Goal: Navigation & Orientation: Find specific page/section

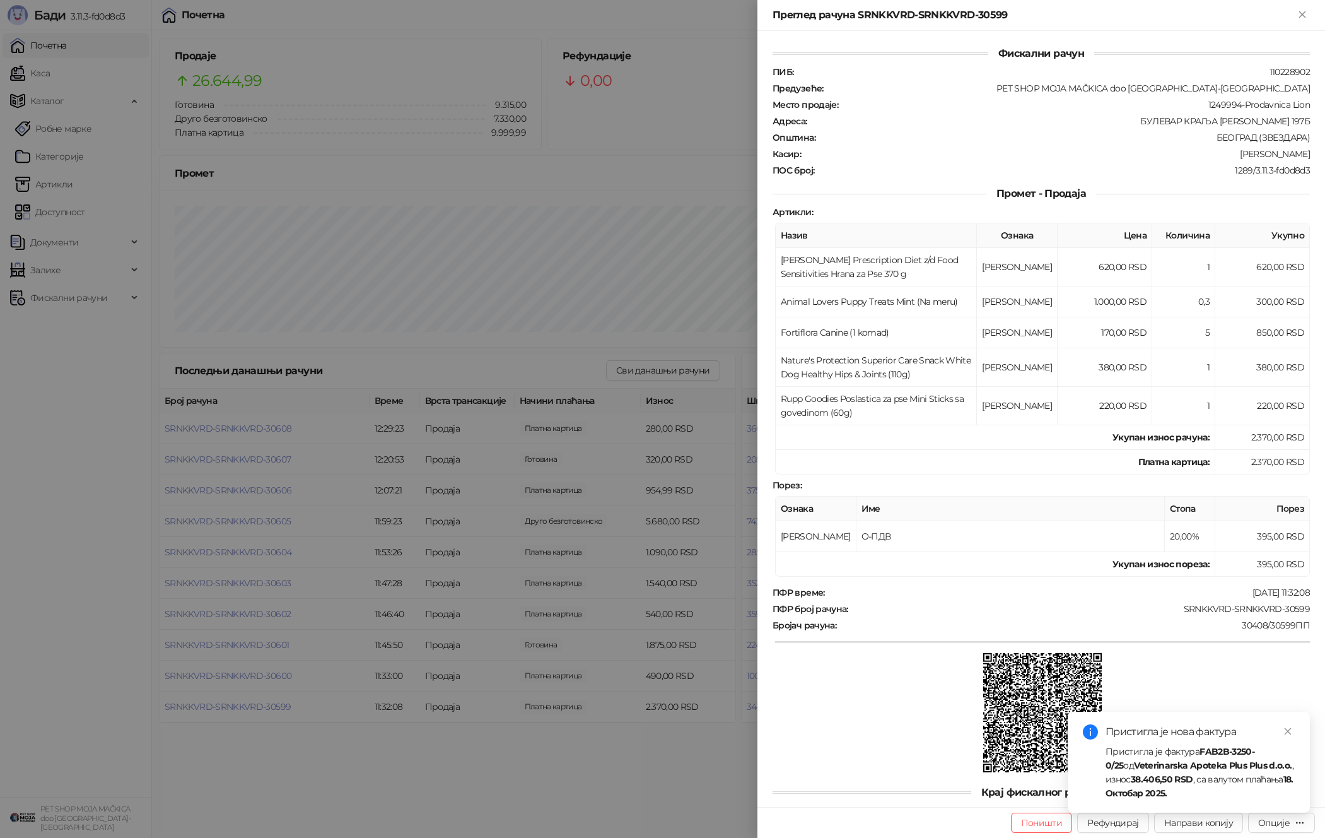
click at [583, 388] on div at bounding box center [662, 419] width 1325 height 838
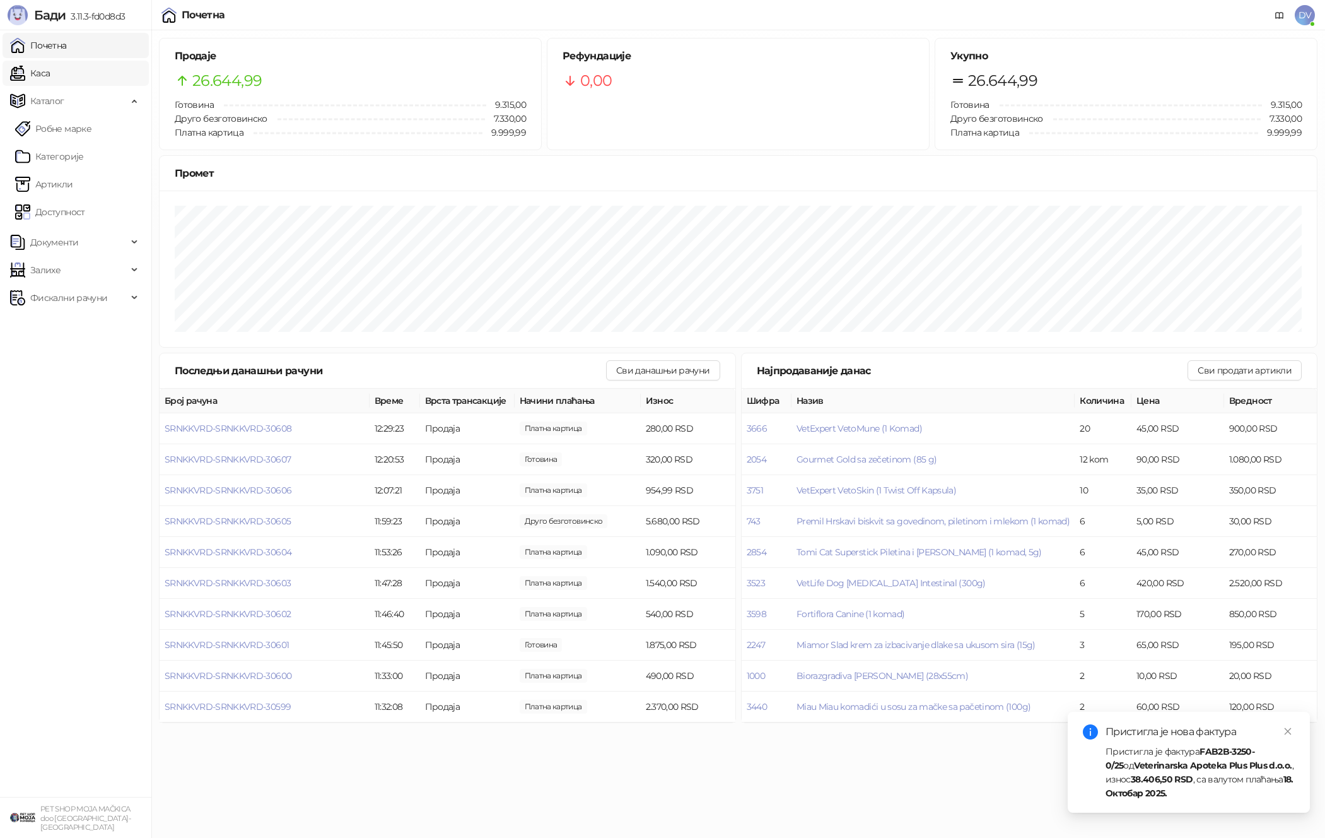
click at [50, 68] on link "Каса" at bounding box center [30, 73] width 40 height 25
click at [67, 40] on link "Почетна" at bounding box center [38, 45] width 57 height 25
click at [278, 613] on span "SRNKKVRD-SRNKKVRD-30609" at bounding box center [228, 613] width 127 height 11
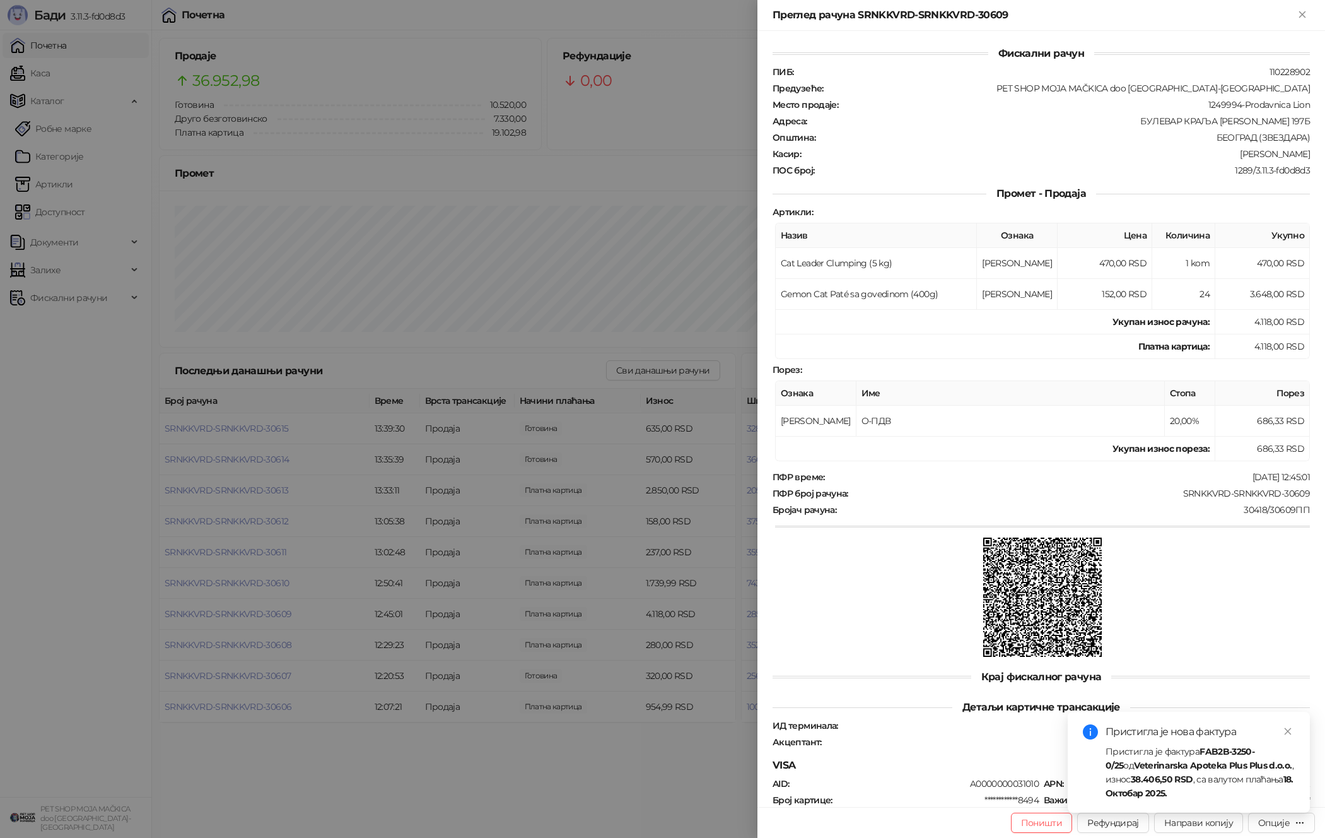
click at [278, 613] on div at bounding box center [662, 419] width 1325 height 838
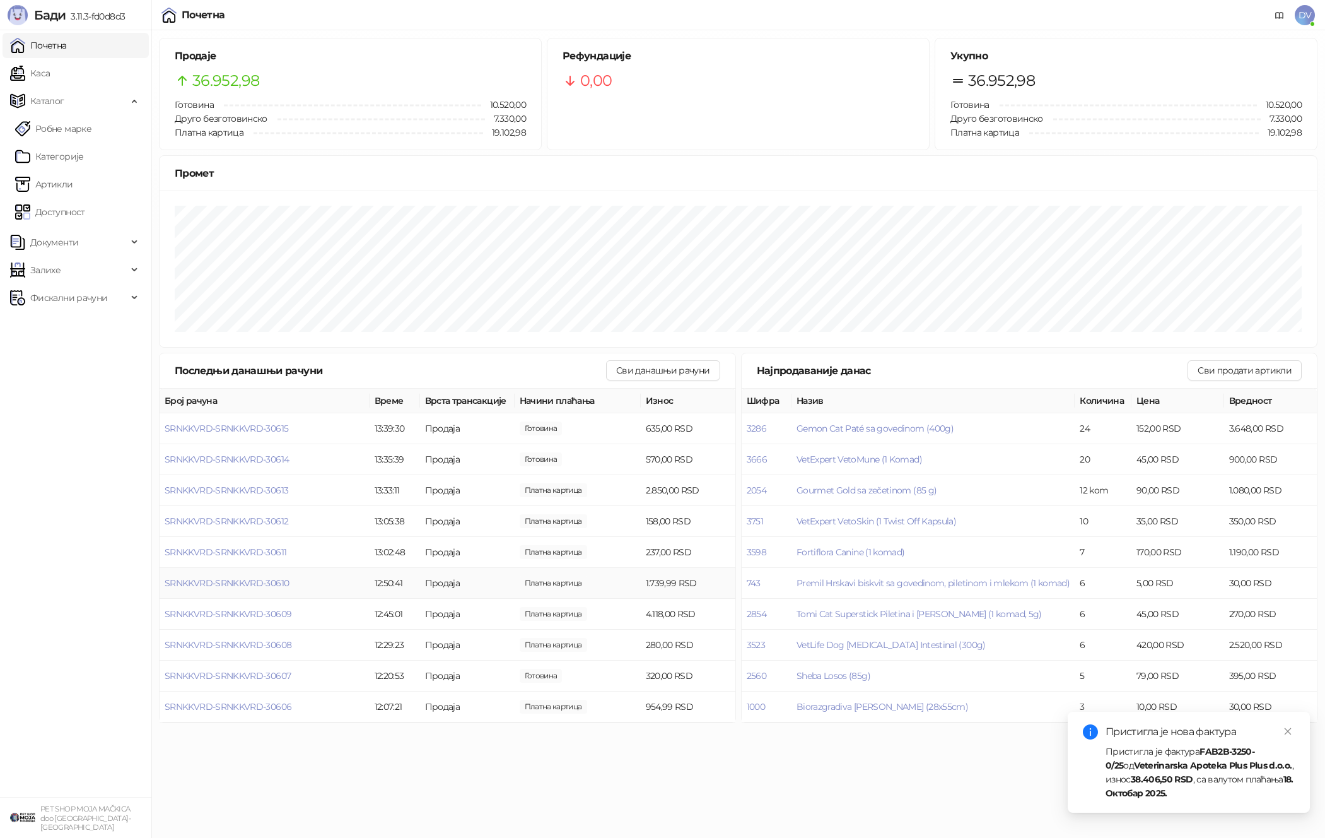
click at [264, 570] on td "SRNKKVRD-SRNKKVRD-30610" at bounding box center [265, 583] width 210 height 31
click at [261, 580] on span "SRNKKVRD-SRNKKVRD-30610" at bounding box center [227, 582] width 124 height 11
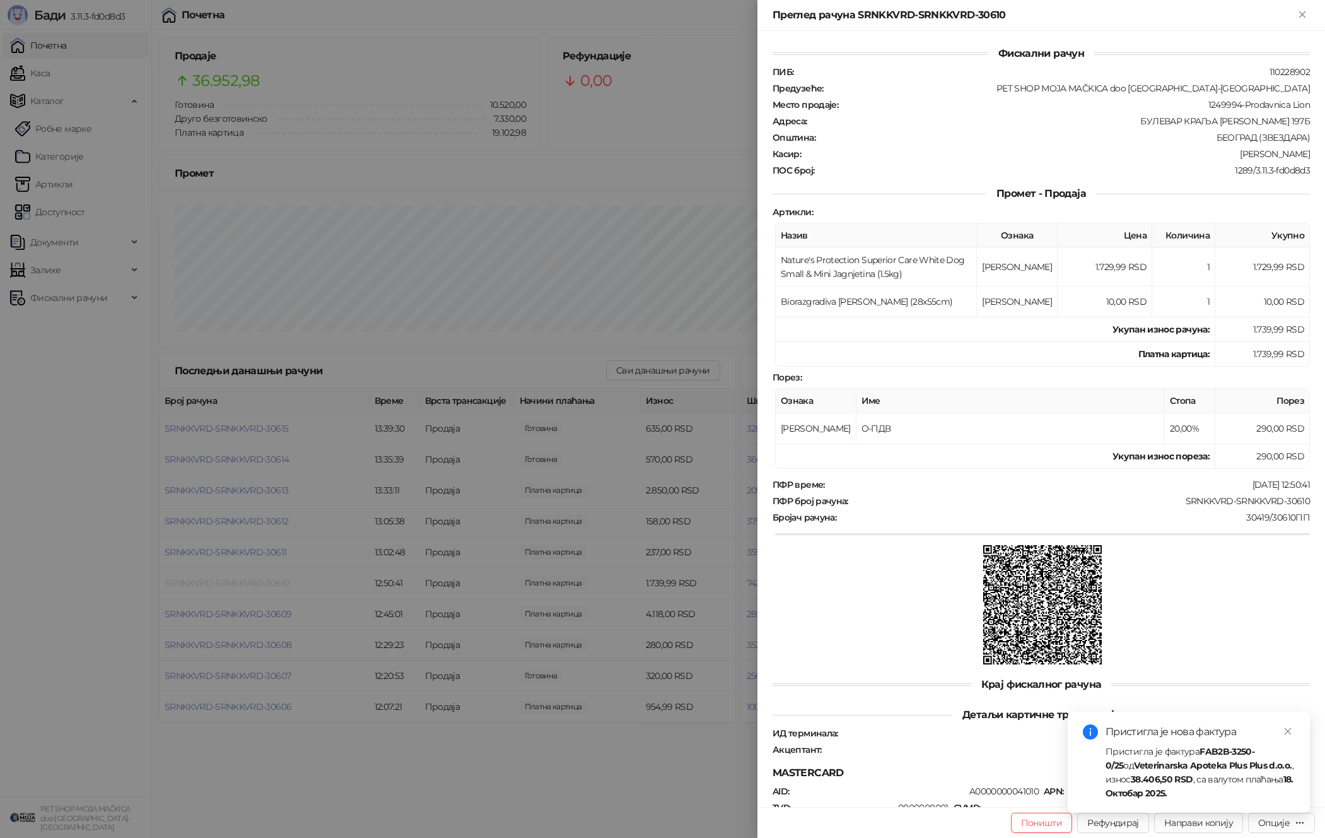
click at [261, 580] on div at bounding box center [662, 419] width 1325 height 838
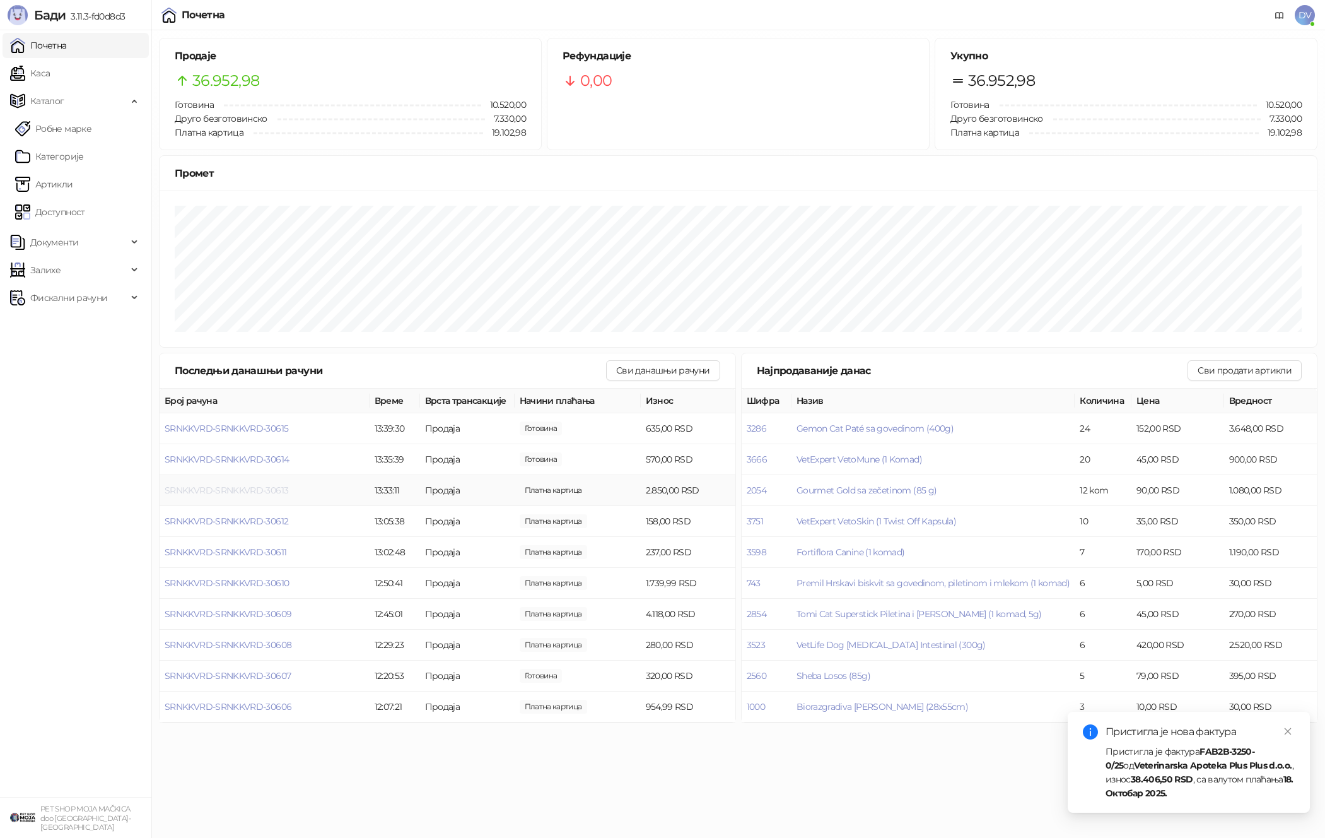
click at [260, 492] on span "SRNKKVRD-SRNKKVRD-30613" at bounding box center [227, 489] width 124 height 11
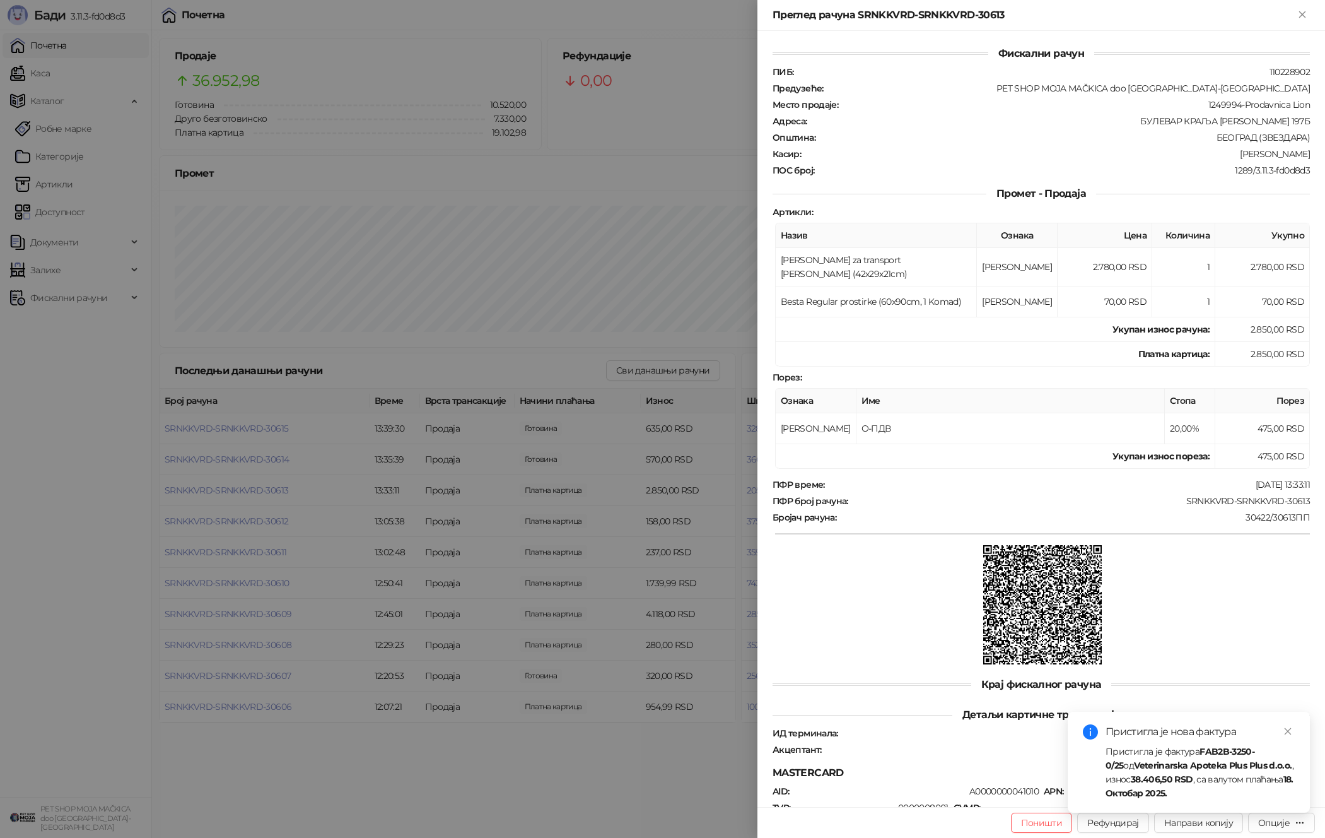
click at [261, 490] on div at bounding box center [662, 419] width 1325 height 838
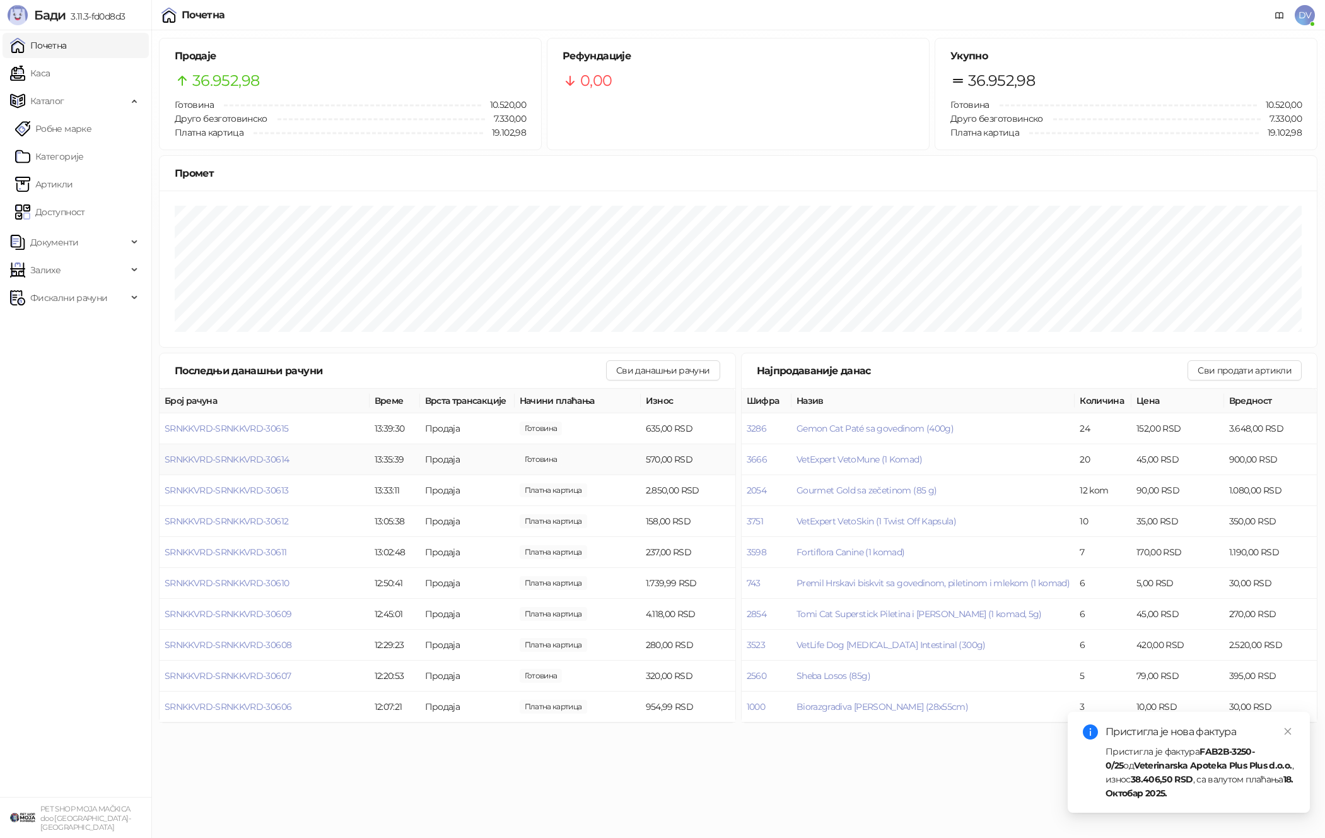
click at [267, 466] on td "SRNKKVRD-SRNKKVRD-30614" at bounding box center [265, 459] width 210 height 31
click at [269, 457] on span "SRNKKVRD-SRNKKVRD-30614" at bounding box center [227, 459] width 124 height 11
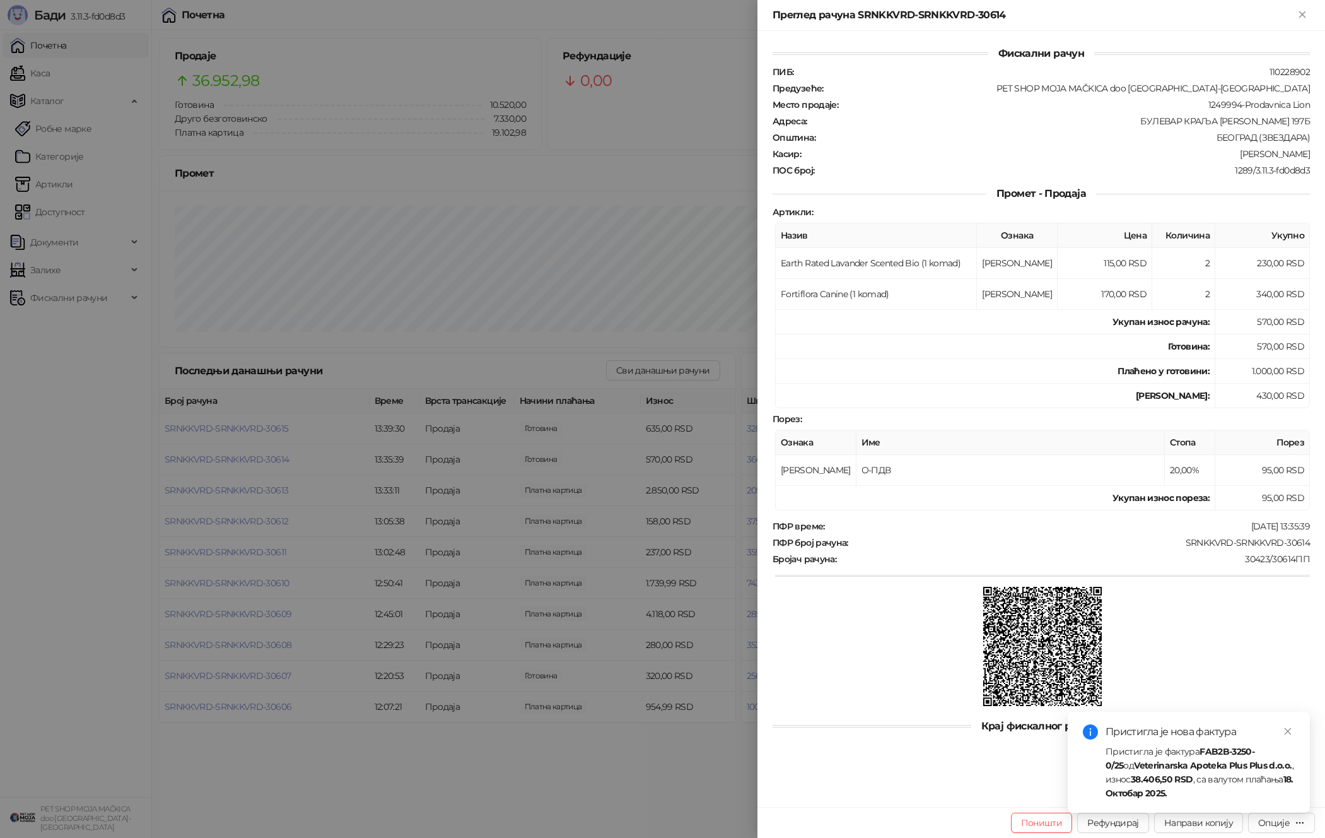
click at [269, 458] on div at bounding box center [662, 419] width 1325 height 838
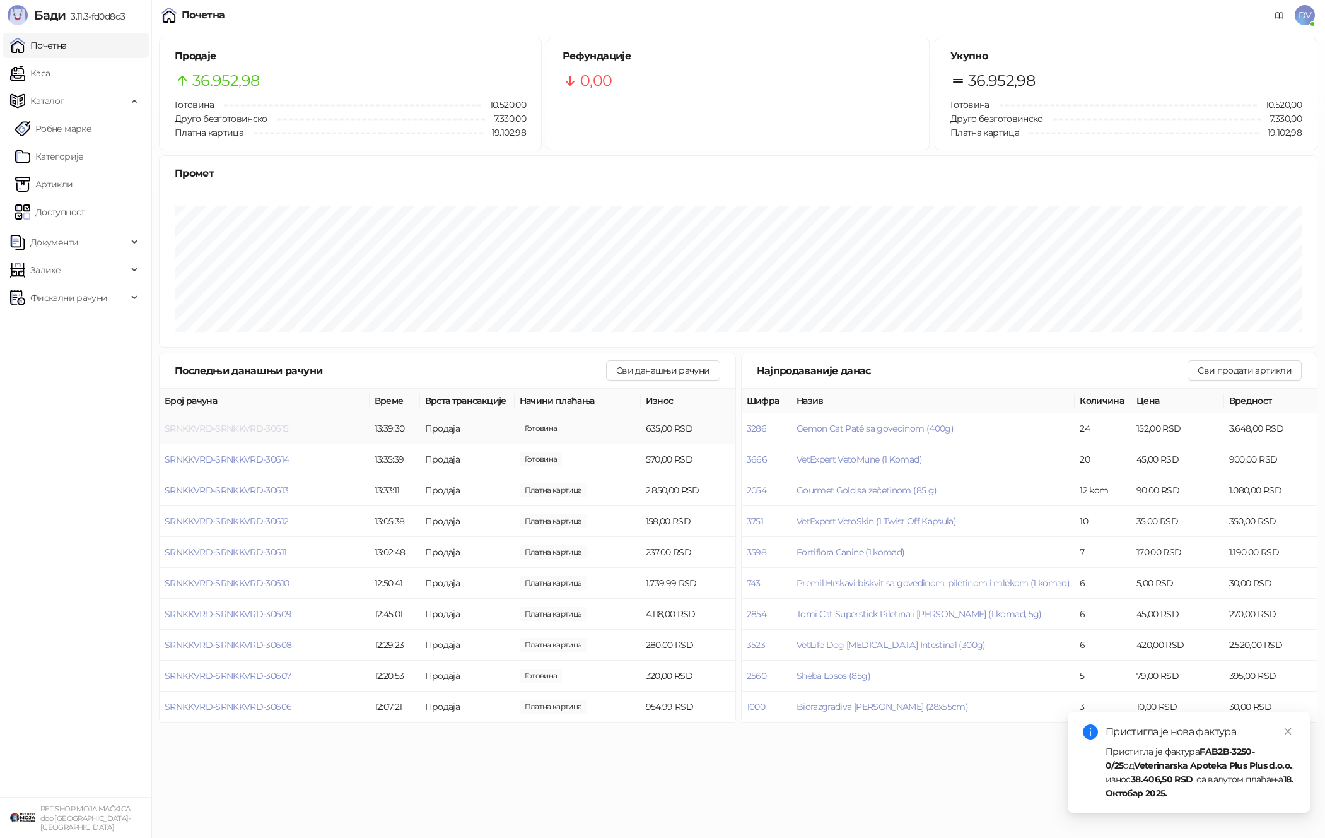
click at [271, 428] on span "SRNKKVRD-SRNKKVRD-30615" at bounding box center [227, 428] width 124 height 11
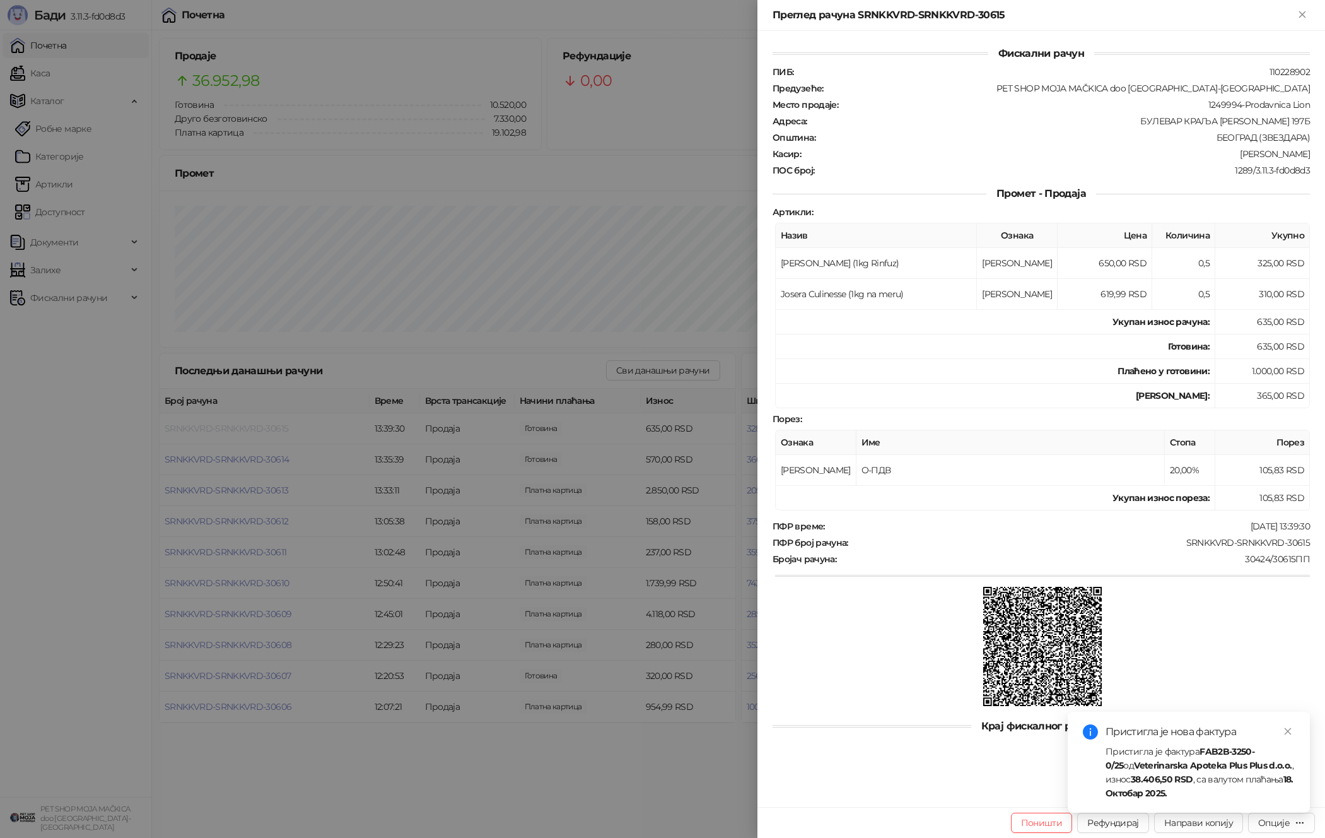
click at [271, 428] on div at bounding box center [662, 419] width 1325 height 838
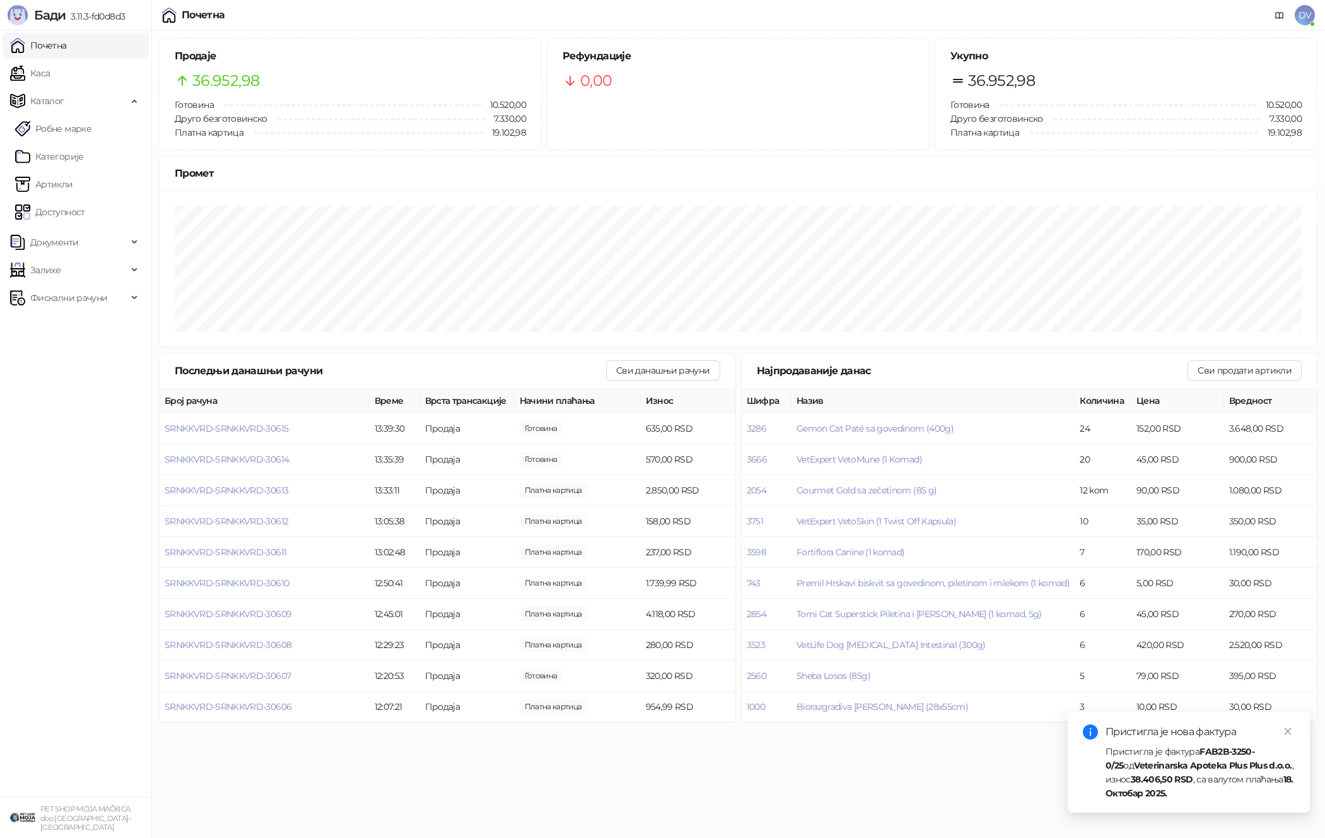
click at [1222, 758] on div "Пристигла је фактура FAB2B-3250-0/25 од Veterinarska Apoteka Plus Plus d.o.o. ,…" at bounding box center [1200, 772] width 189 height 56
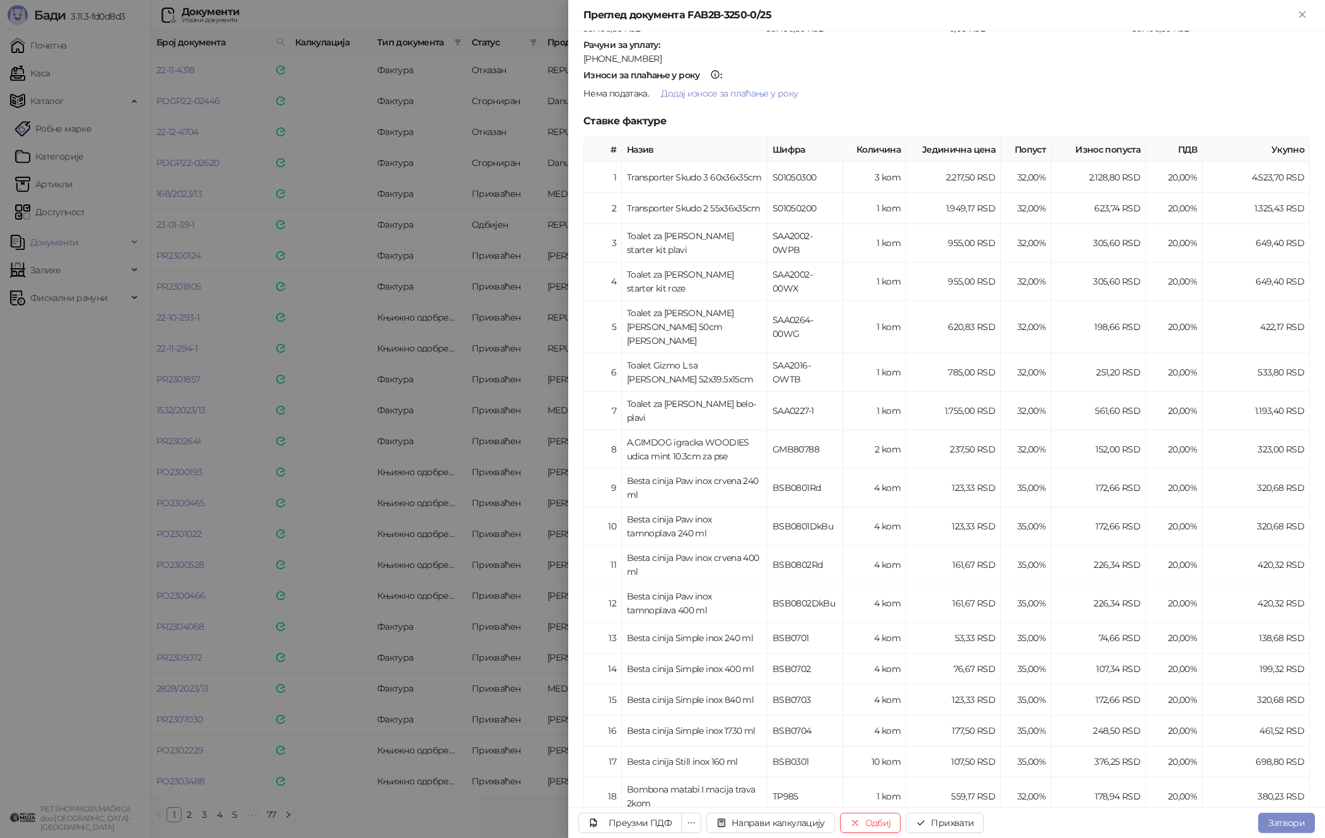
scroll to position [214, 0]
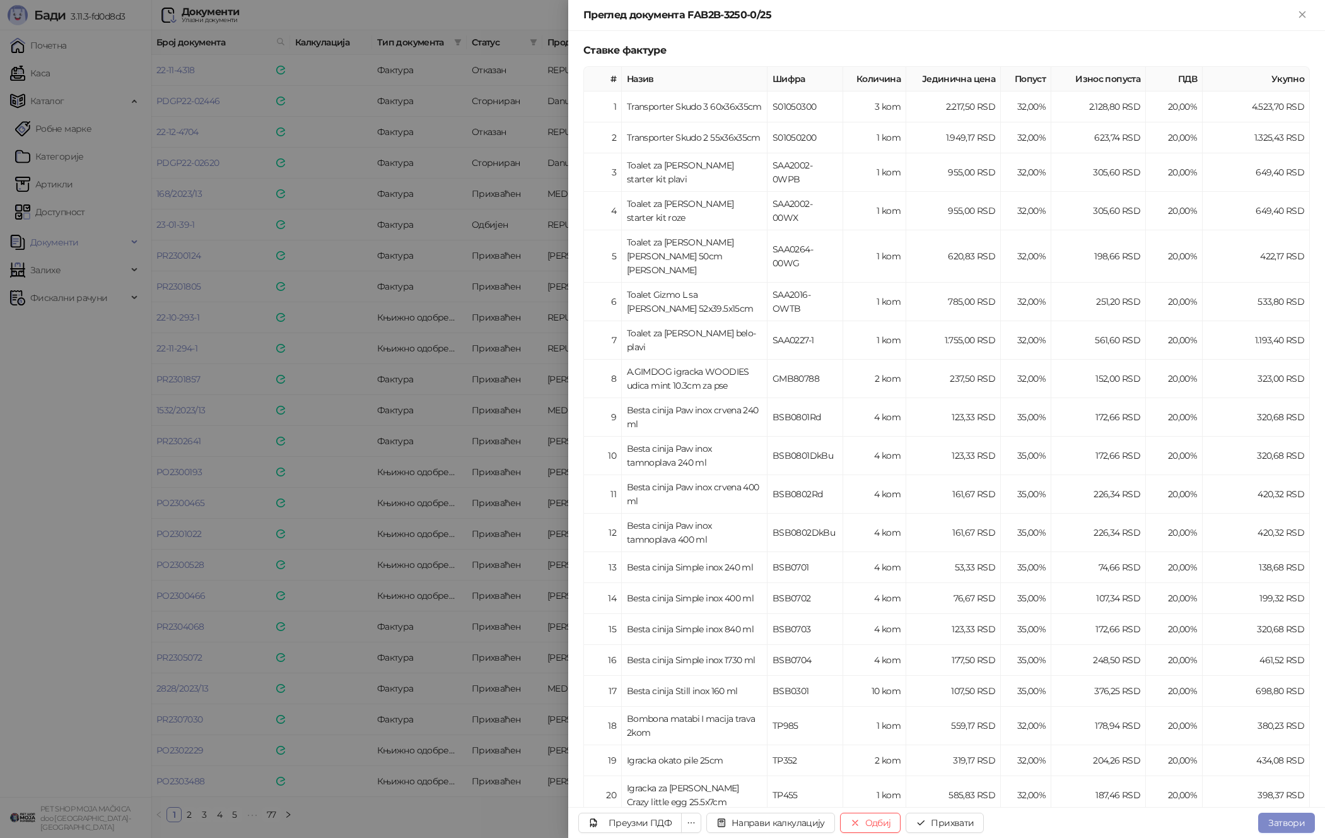
click at [438, 447] on div at bounding box center [662, 419] width 1325 height 838
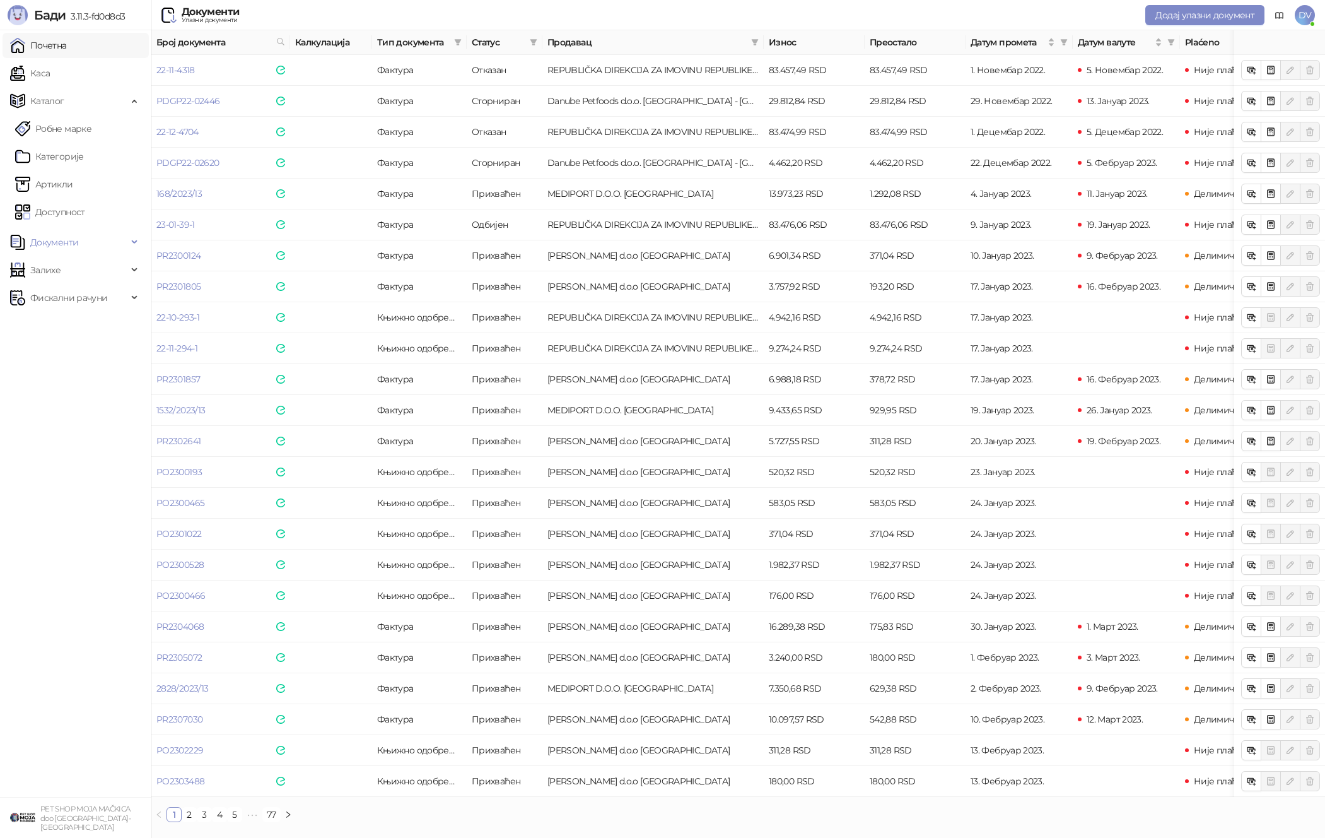
click at [47, 54] on link "Почетна" at bounding box center [38, 45] width 57 height 25
